Goal: Transaction & Acquisition: Purchase product/service

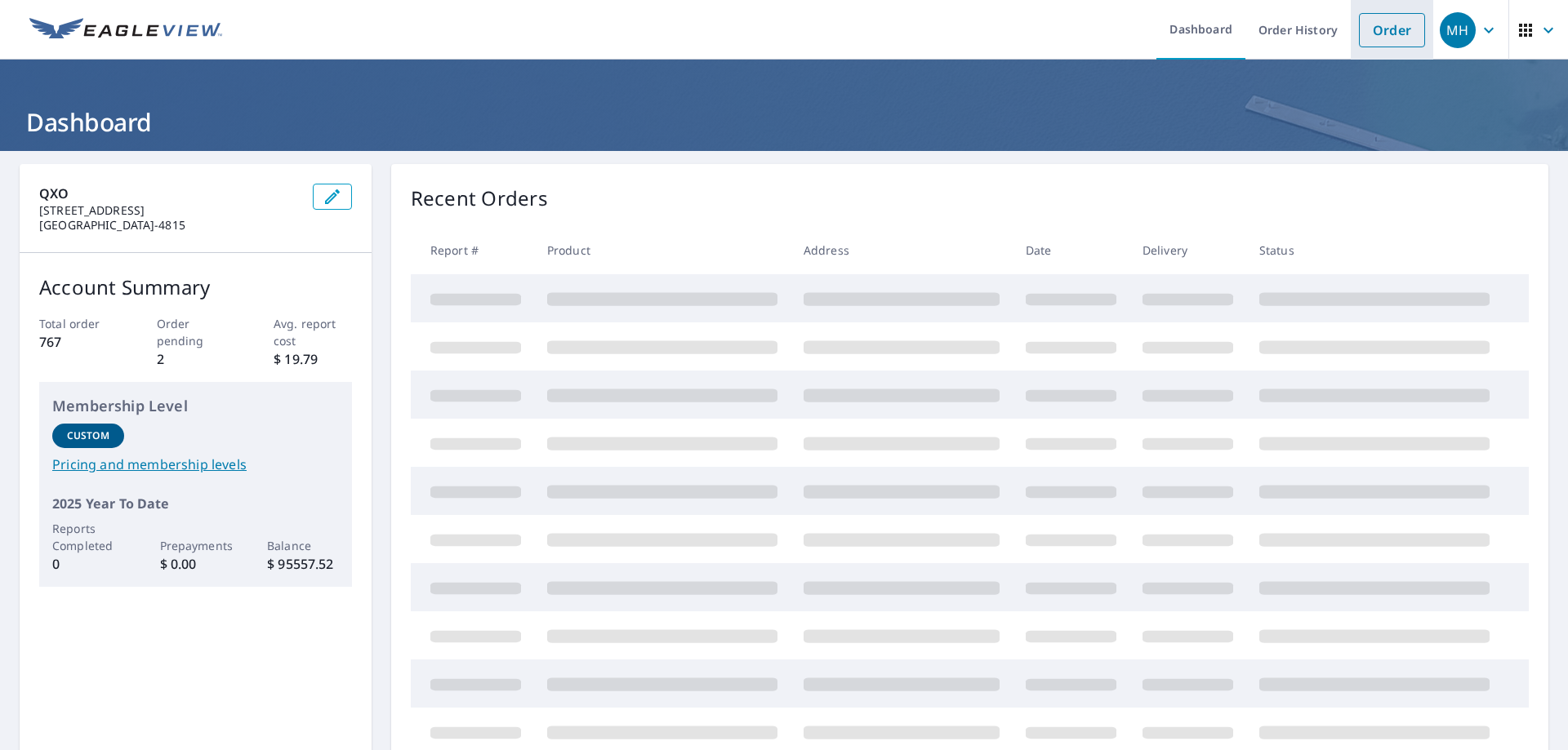
click at [1364, 29] on link "Order" at bounding box center [1392, 30] width 66 height 34
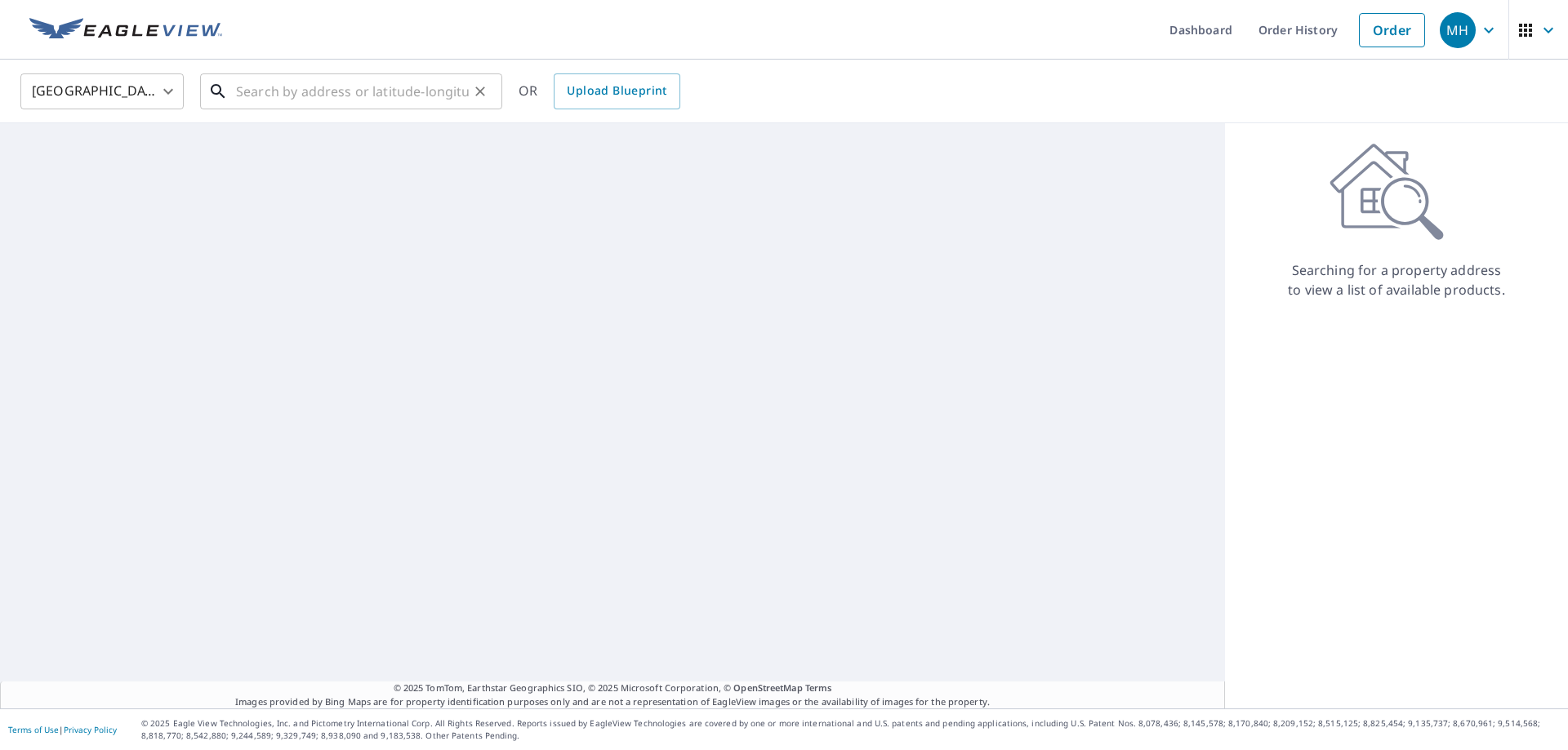
click at [287, 95] on input "text" at bounding box center [353, 91] width 233 height 46
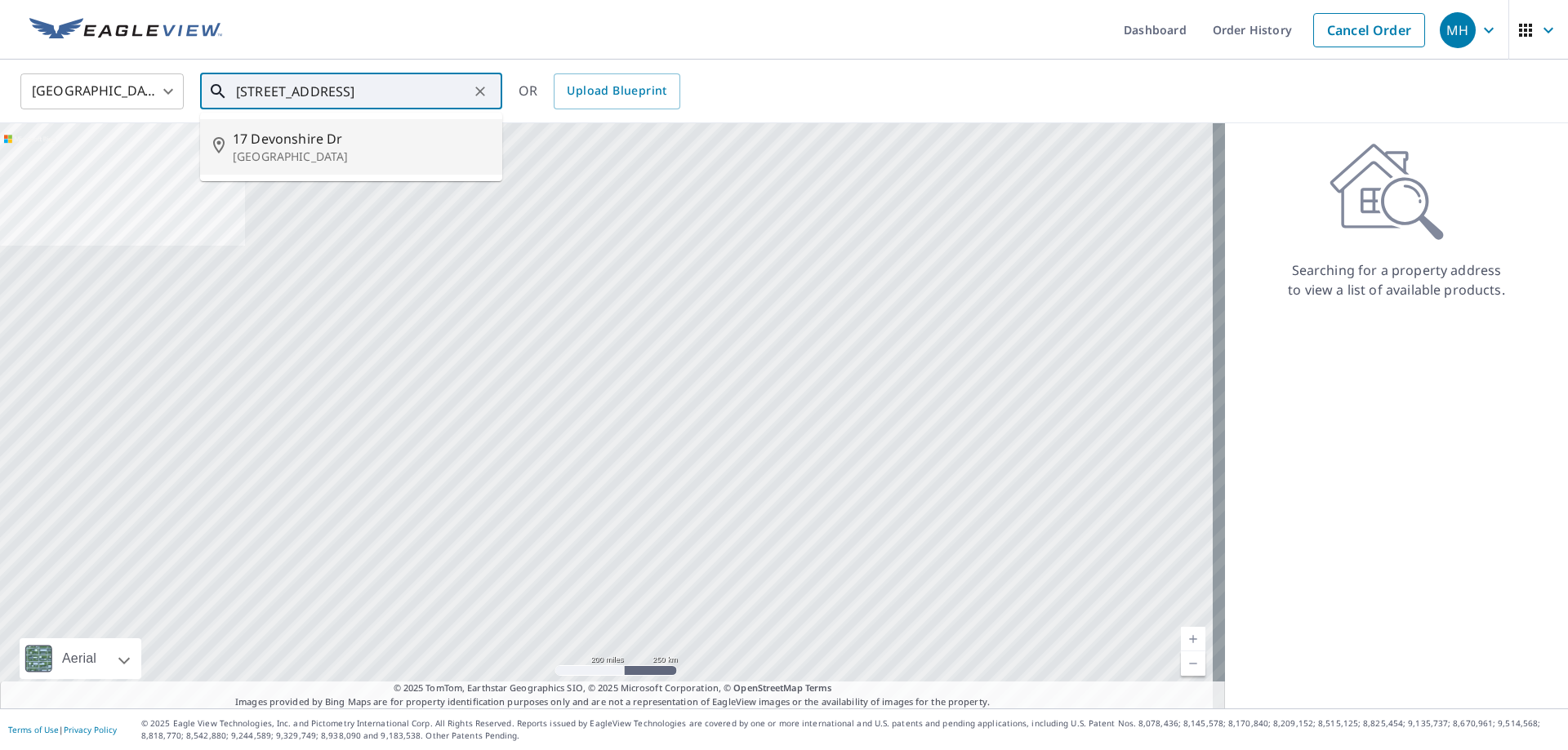
click at [317, 160] on p "[GEOGRAPHIC_DATA]" at bounding box center [361, 156] width 256 height 16
type input "[STREET_ADDRESS][PERSON_NAME]"
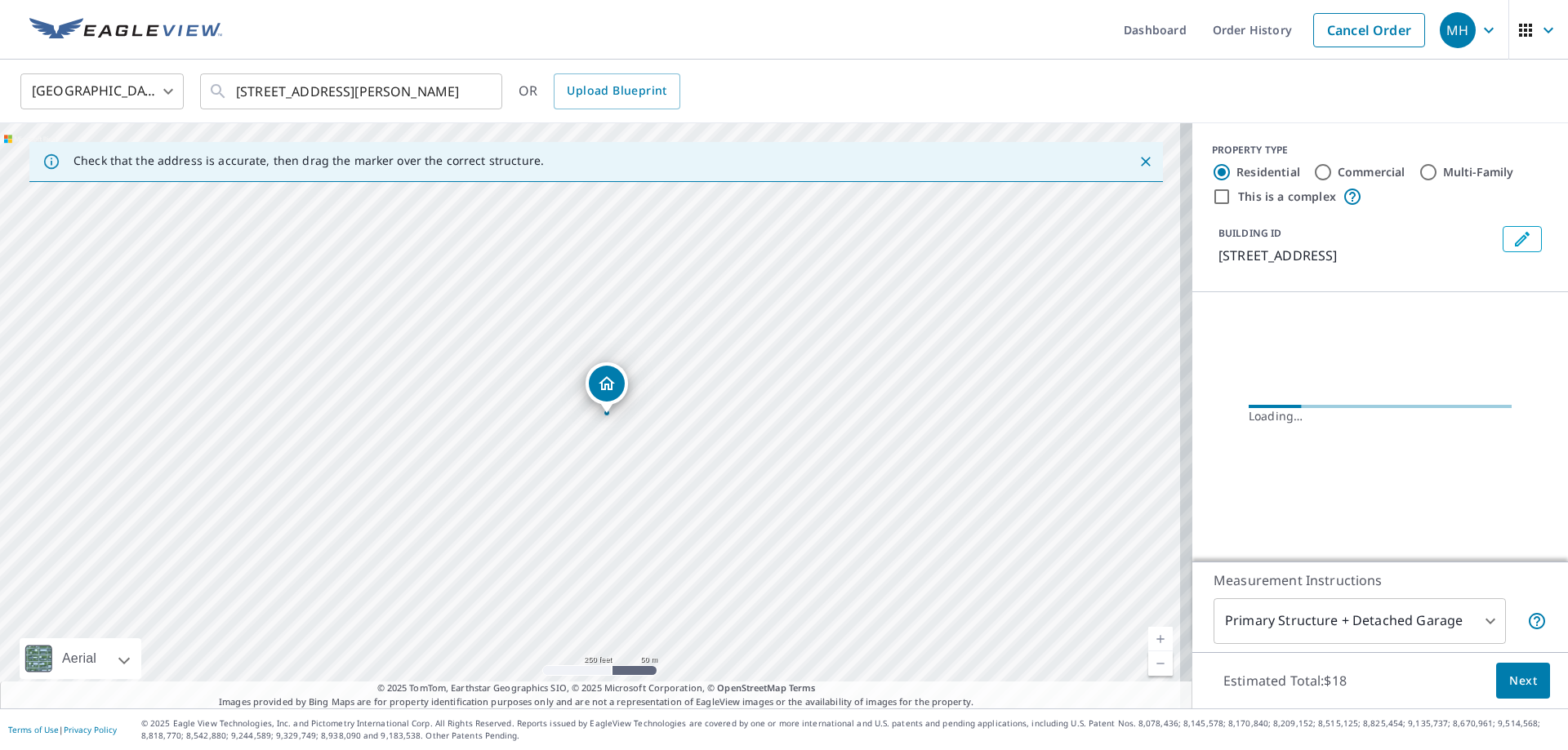
click at [1515, 675] on span "Next" at bounding box center [1523, 681] width 28 height 21
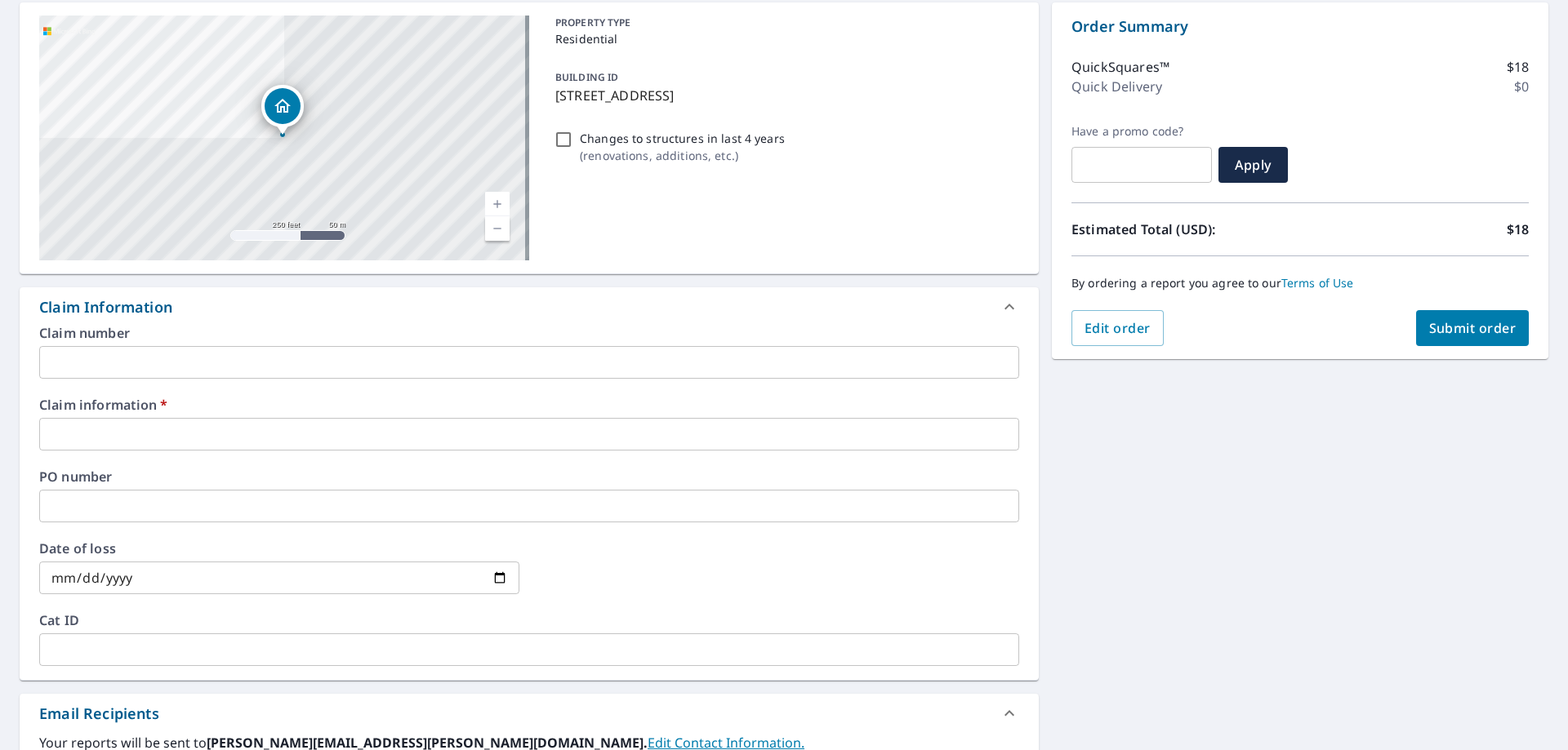
scroll to position [163, 0]
click at [248, 423] on input "text" at bounding box center [529, 433] width 980 height 33
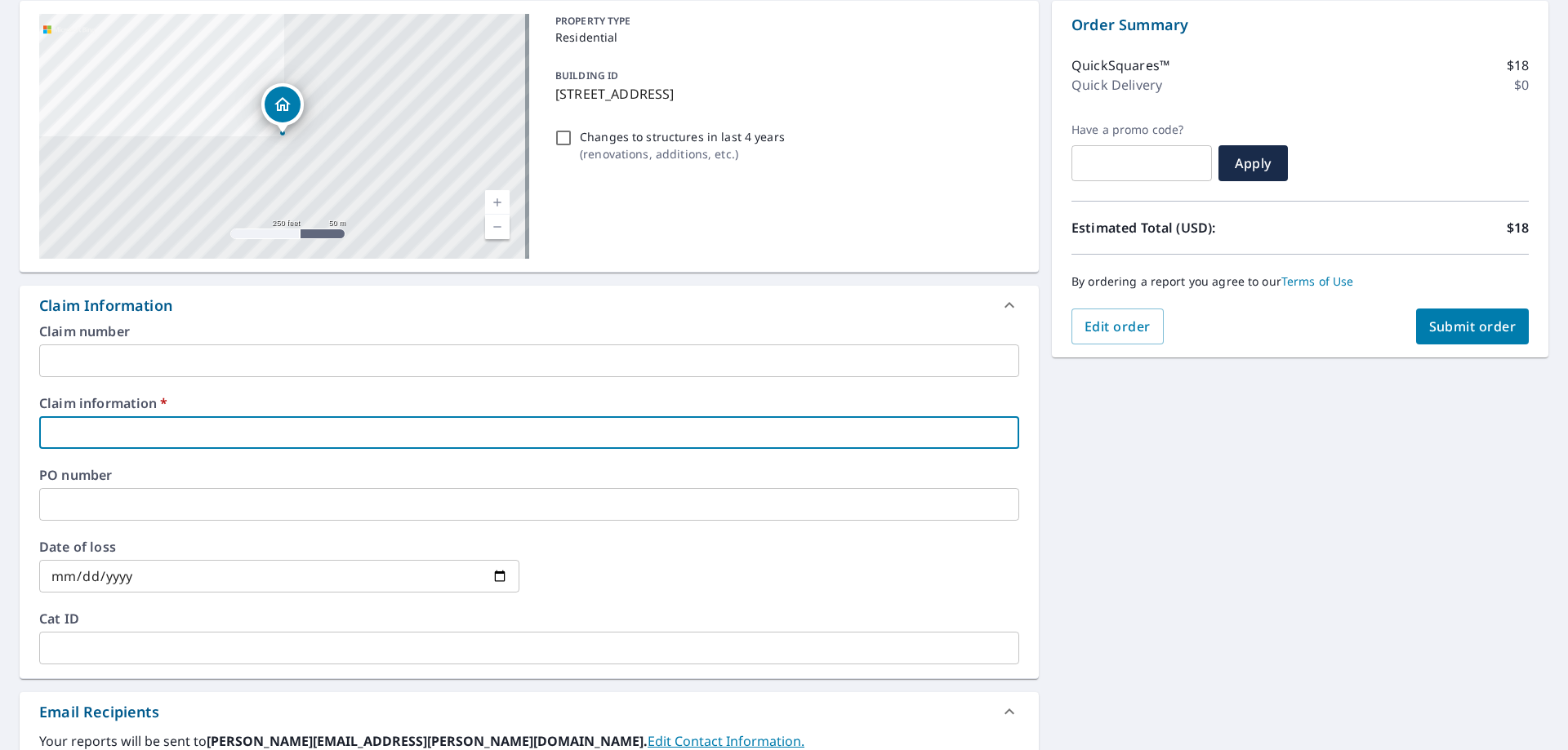
type input "[PERSON_NAME]"
checkbox input "true"
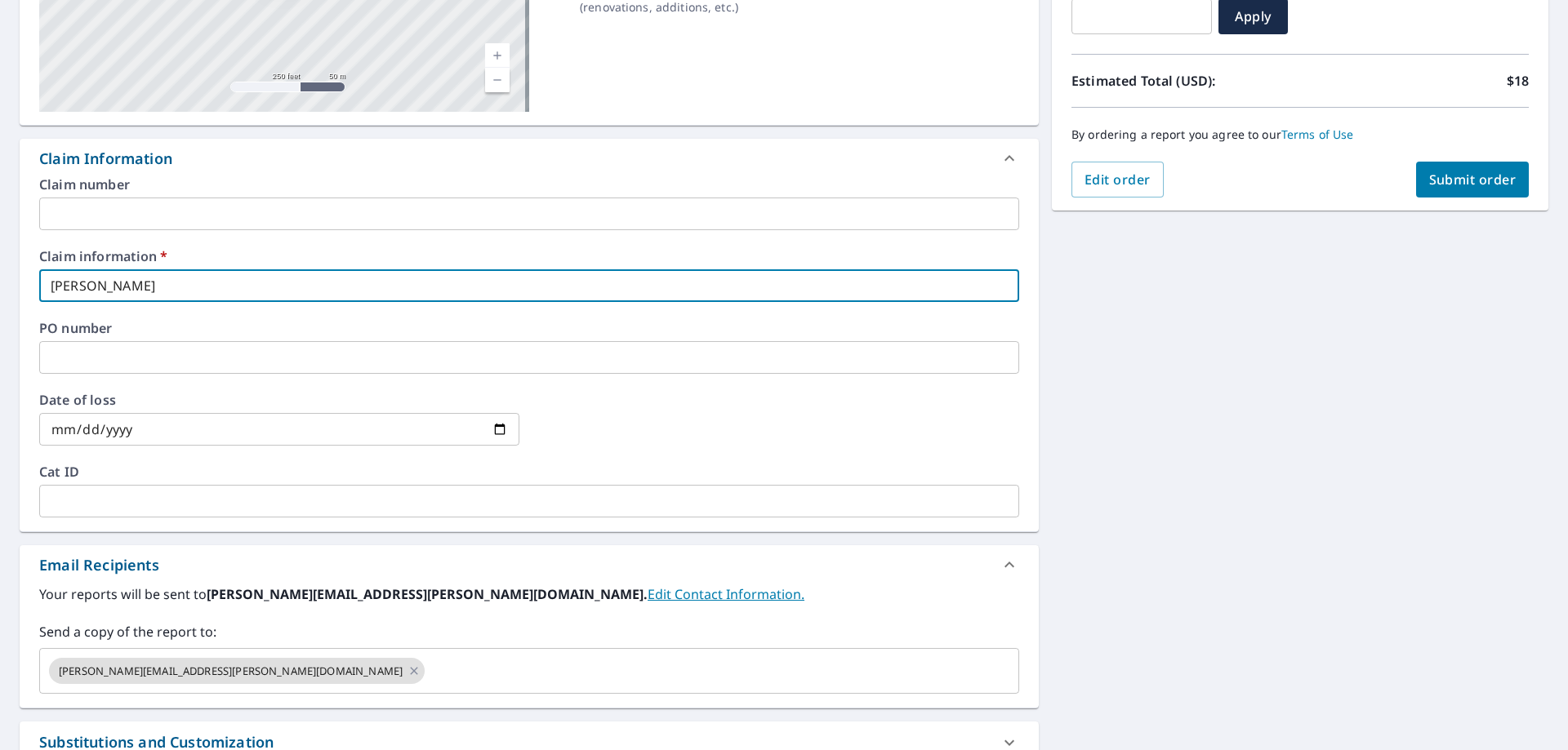
scroll to position [490, 0]
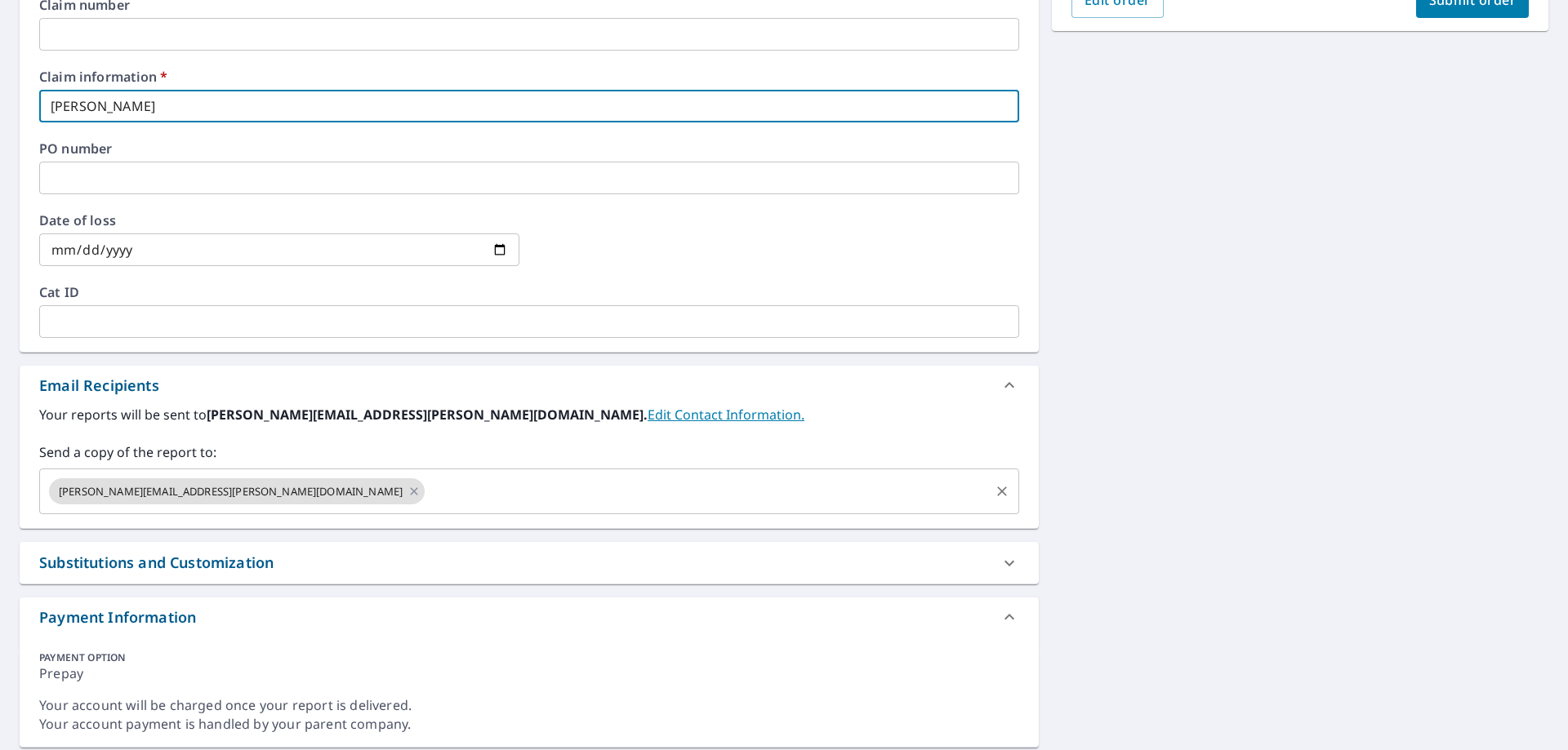
click at [427, 505] on input "text" at bounding box center [707, 491] width 561 height 31
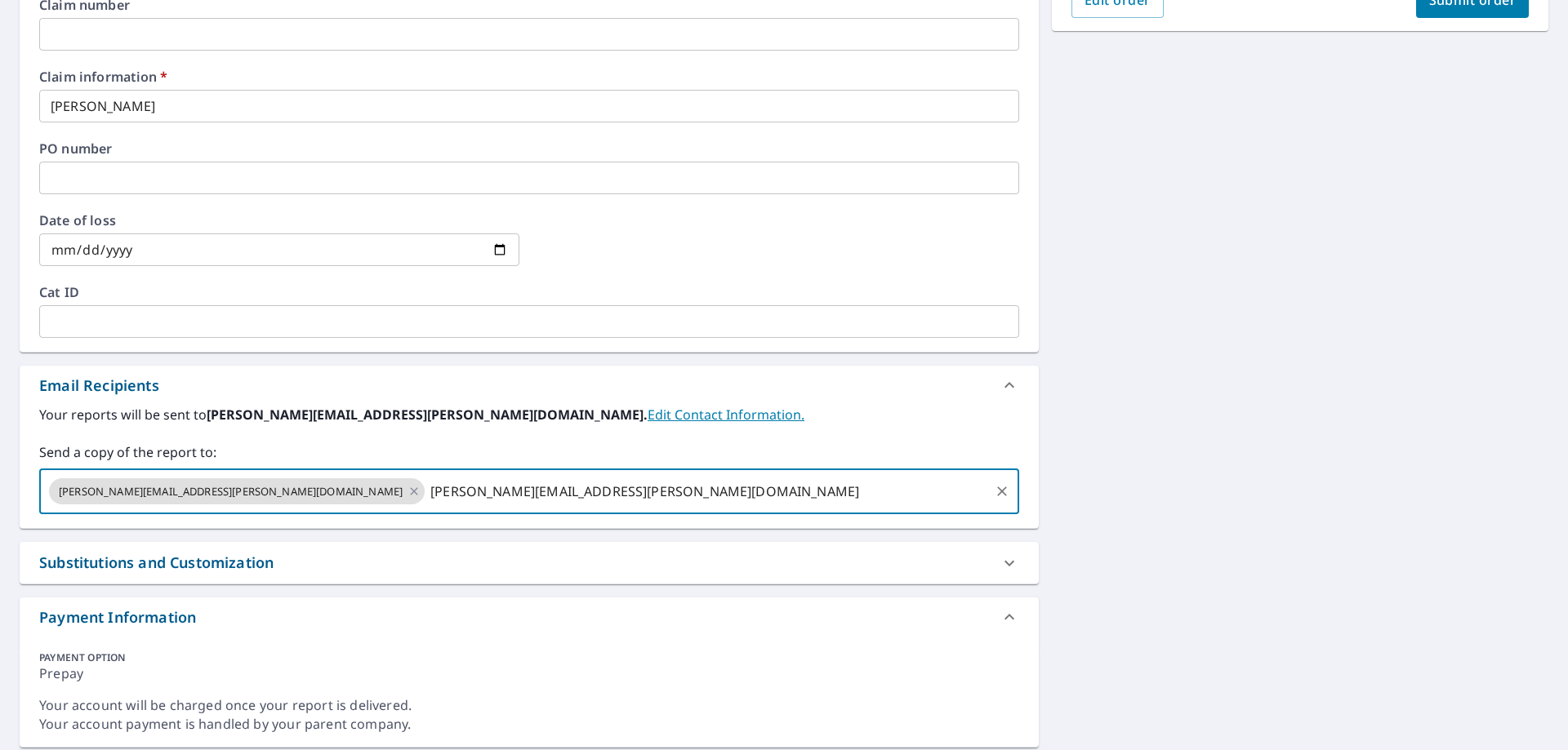
drag, startPoint x: 440, startPoint y: 484, endPoint x: 229, endPoint y: 484, distance: 211.0
click at [427, 484] on input "[PERSON_NAME][EMAIL_ADDRESS][PERSON_NAME][DOMAIN_NAME]" at bounding box center [707, 491] width 561 height 31
paste input "[EMAIL_ADDRESS][DOMAIN_NAME]"
type input "[EMAIL_ADDRESS][DOMAIN_NAME]"
checkbox input "true"
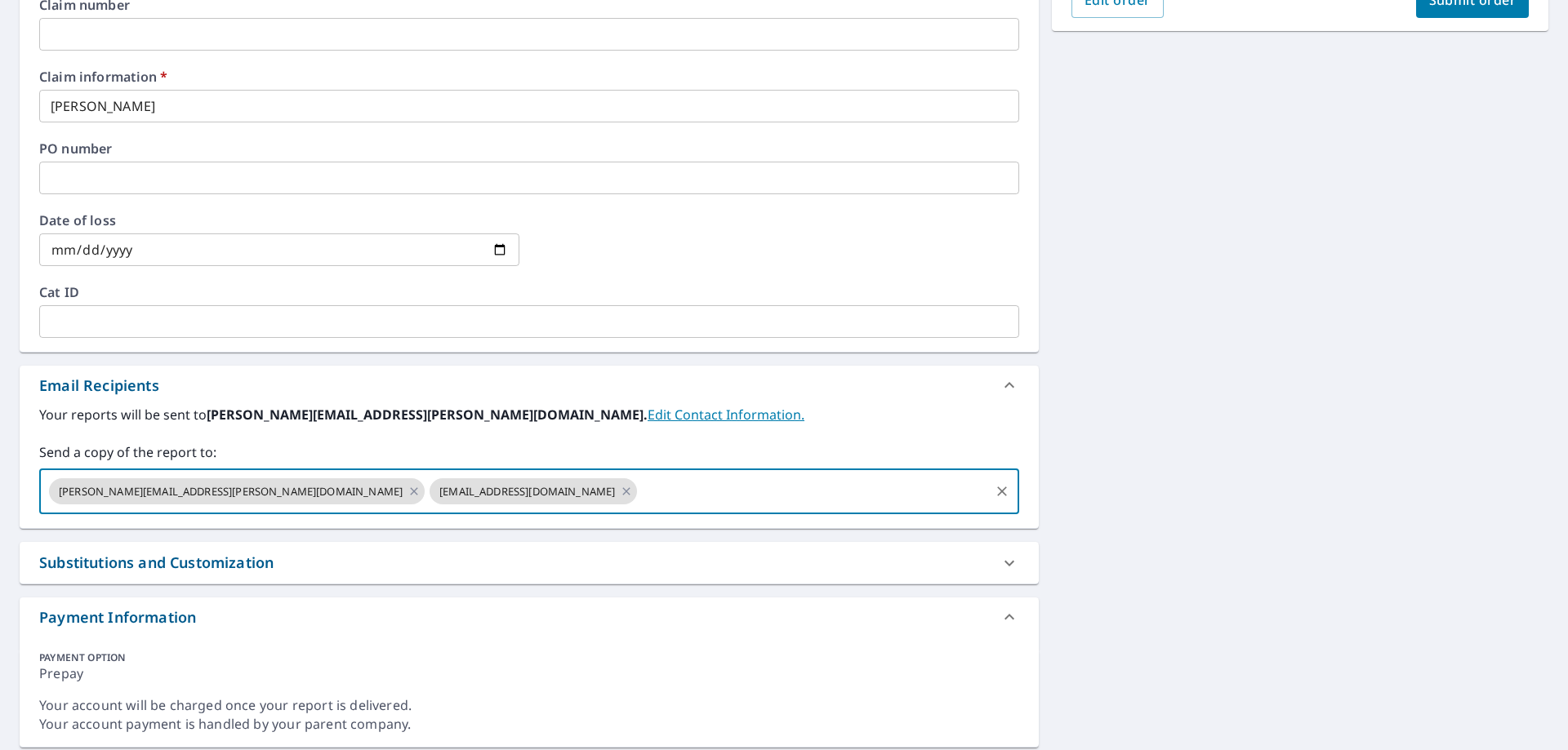
scroll to position [0, 0]
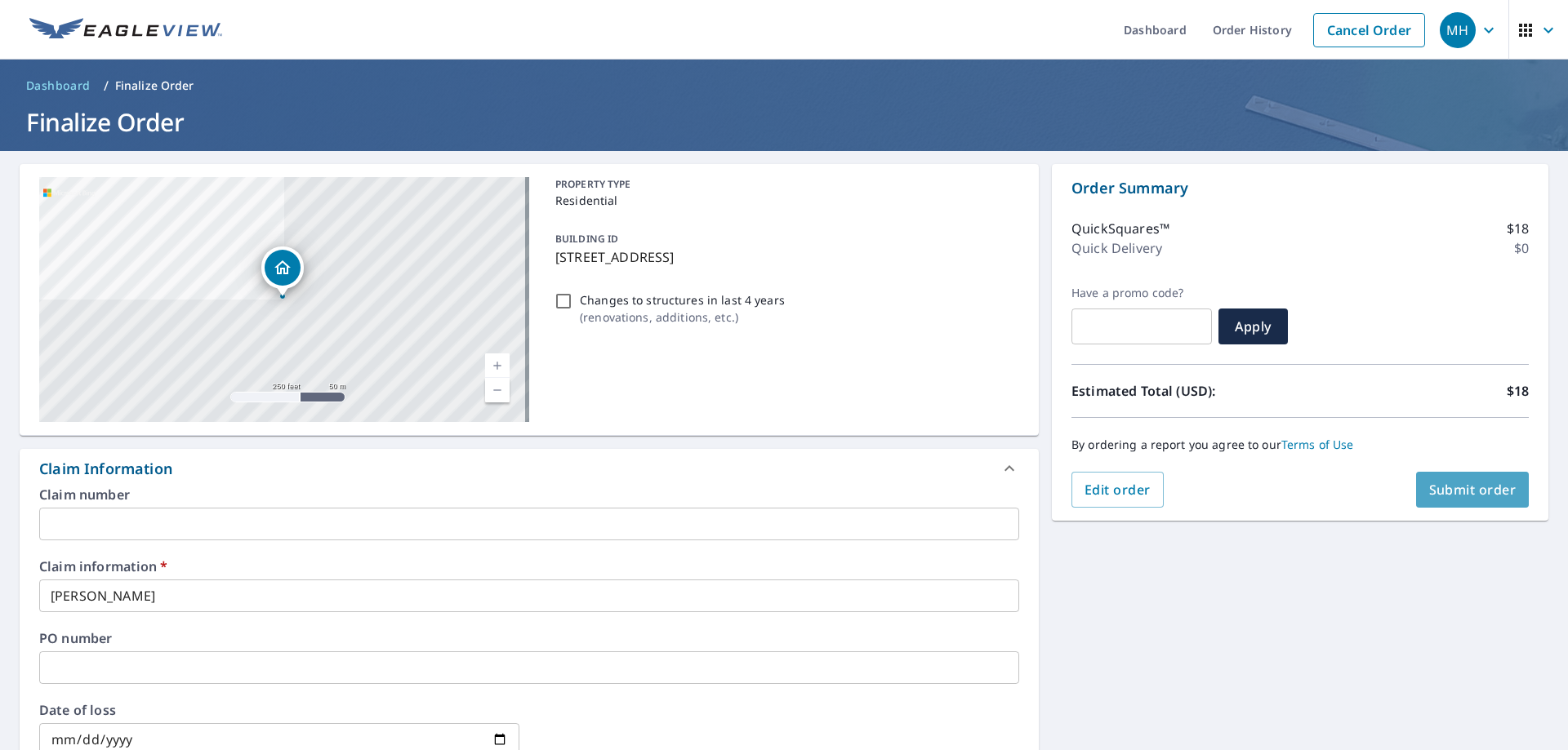
click at [1483, 506] on button "Submit order" at bounding box center [1473, 490] width 114 height 36
checkbox input "true"
